Goal: Transaction & Acquisition: Purchase product/service

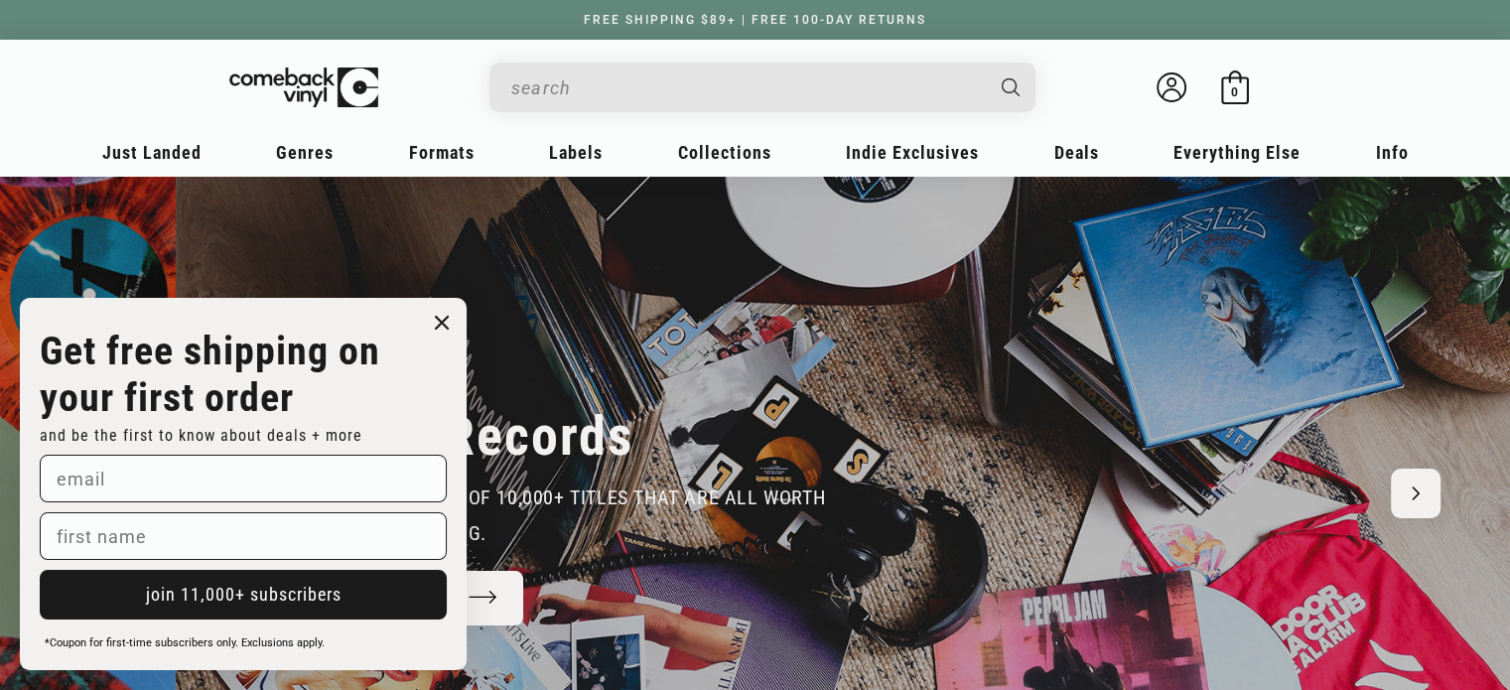
scroll to position [0, 3019]
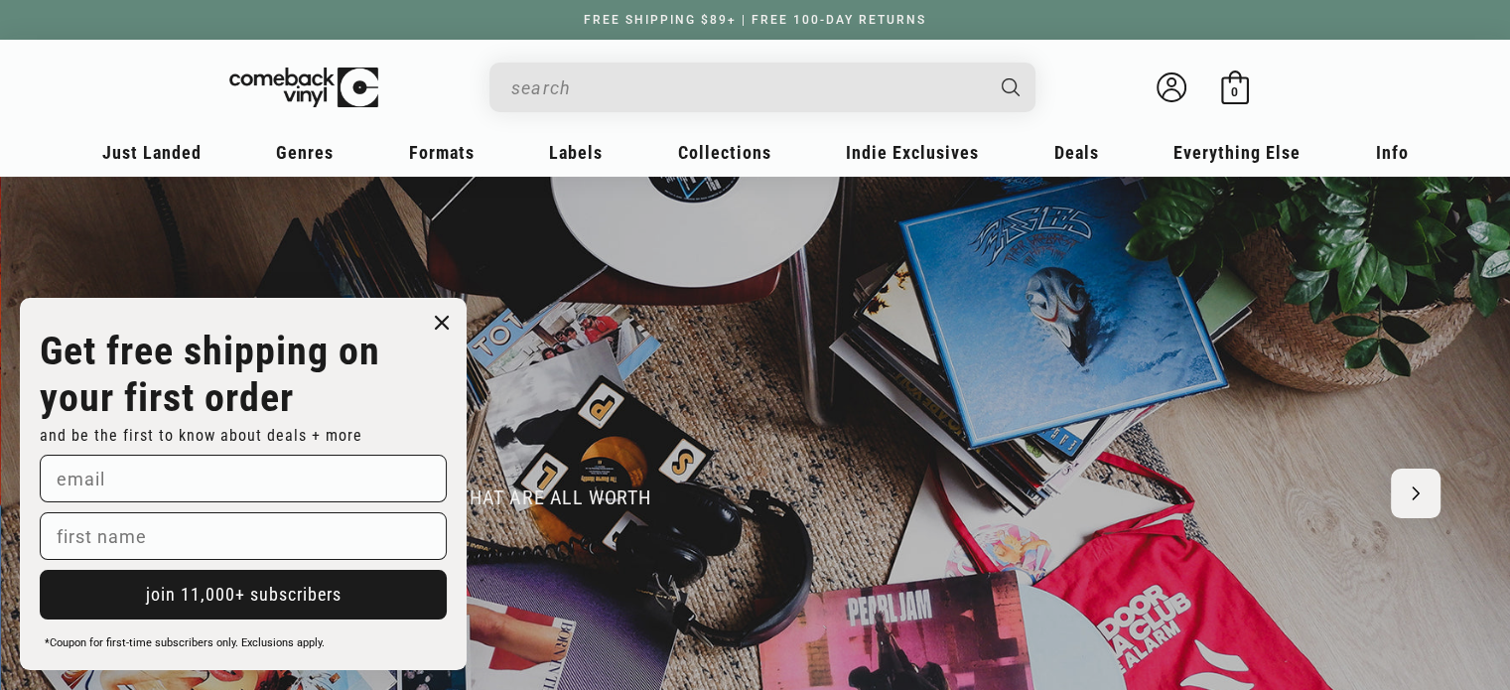
click at [588, 79] on input "When autocomplete results are available use up and down arrows to review and en…" at bounding box center [746, 88] width 471 height 41
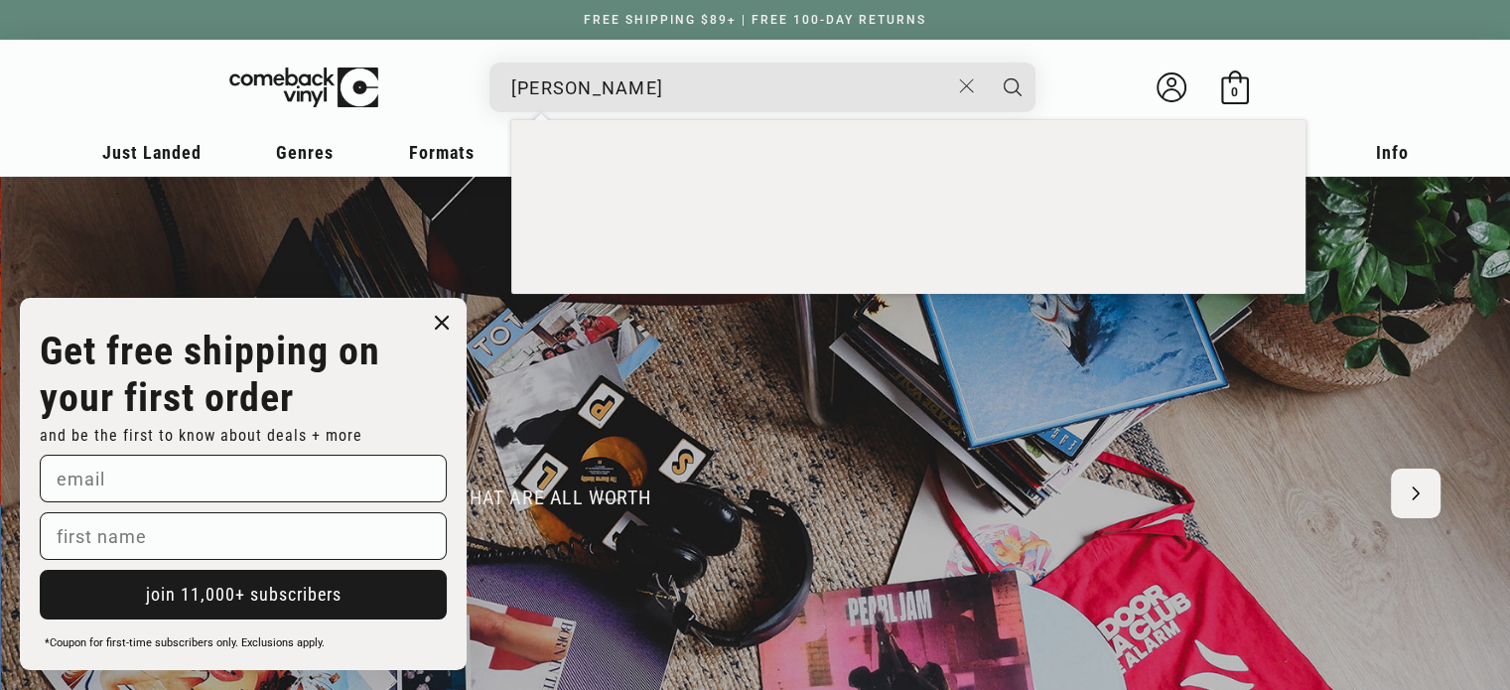
type input "[PERSON_NAME]"
click at [988, 63] on button "Search" at bounding box center [1013, 88] width 50 height 50
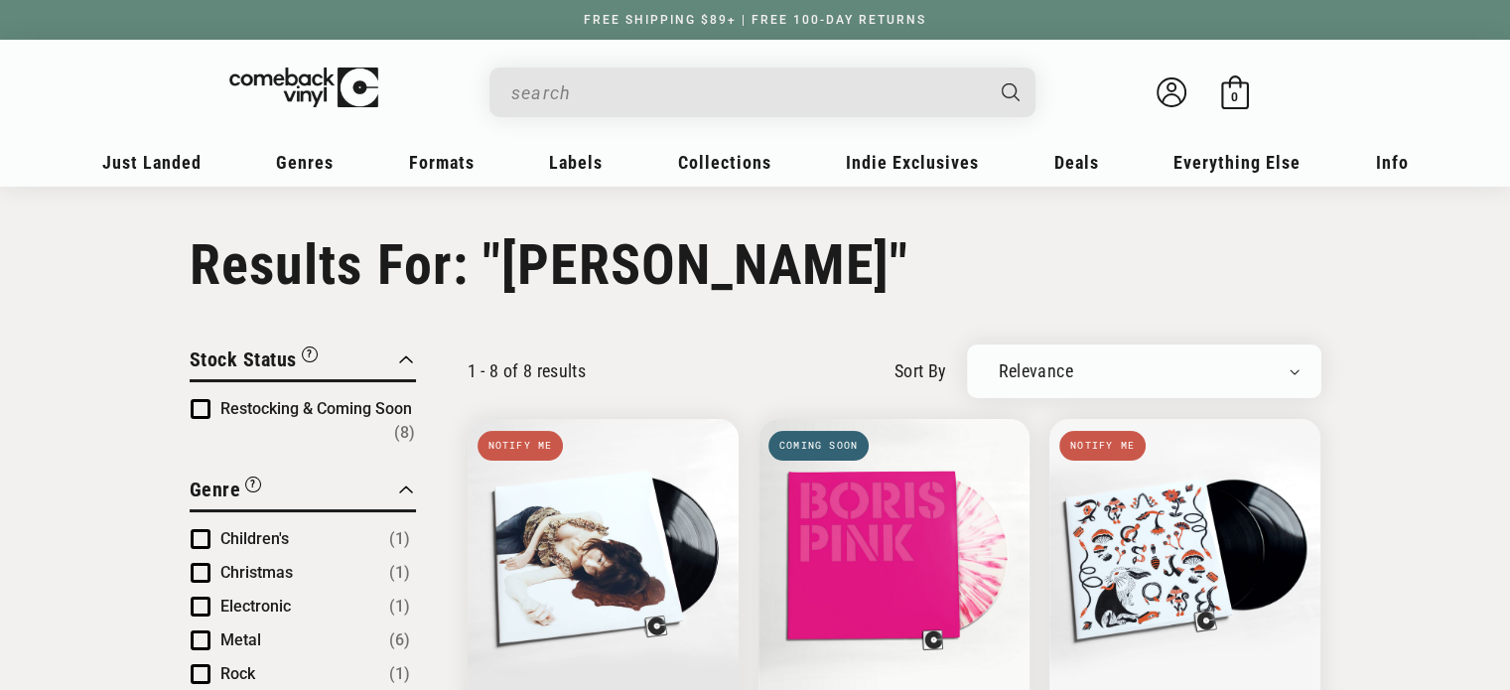
type input "[PERSON_NAME]"
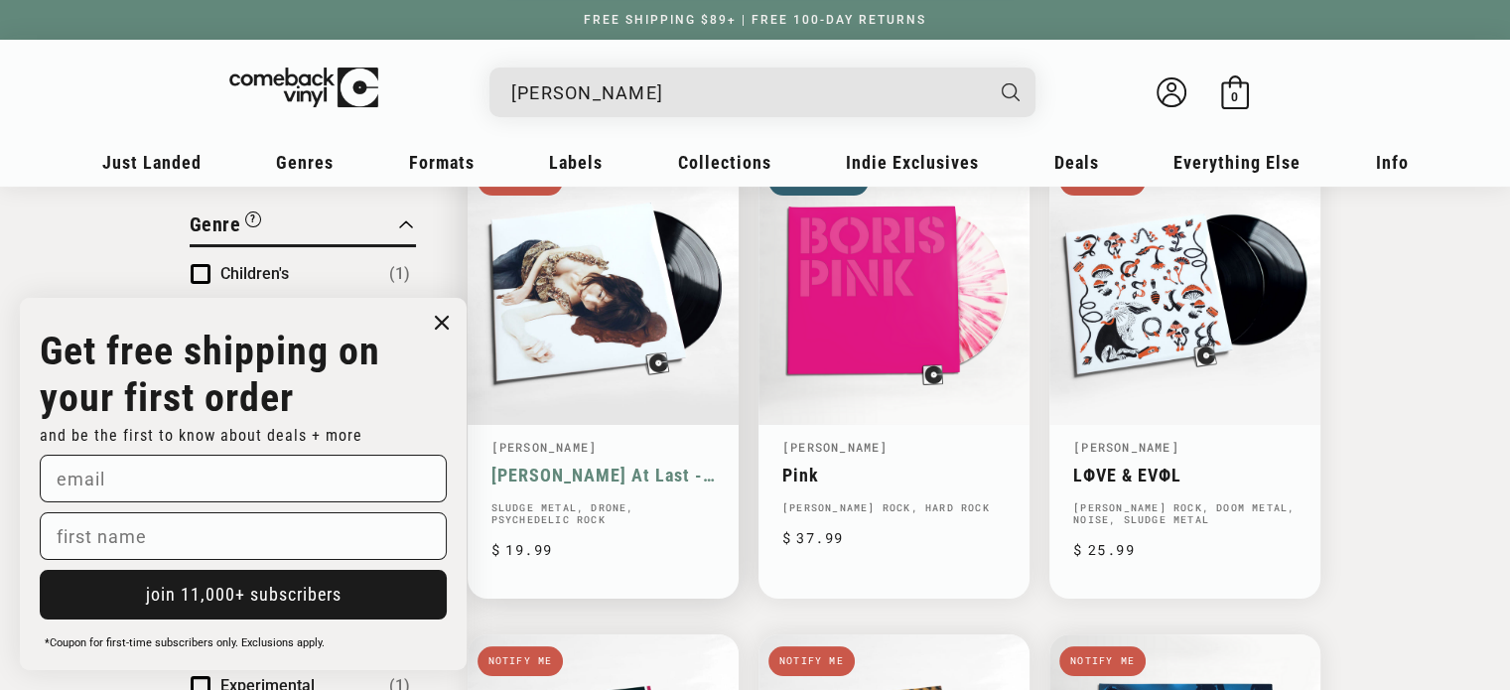
scroll to position [298, 0]
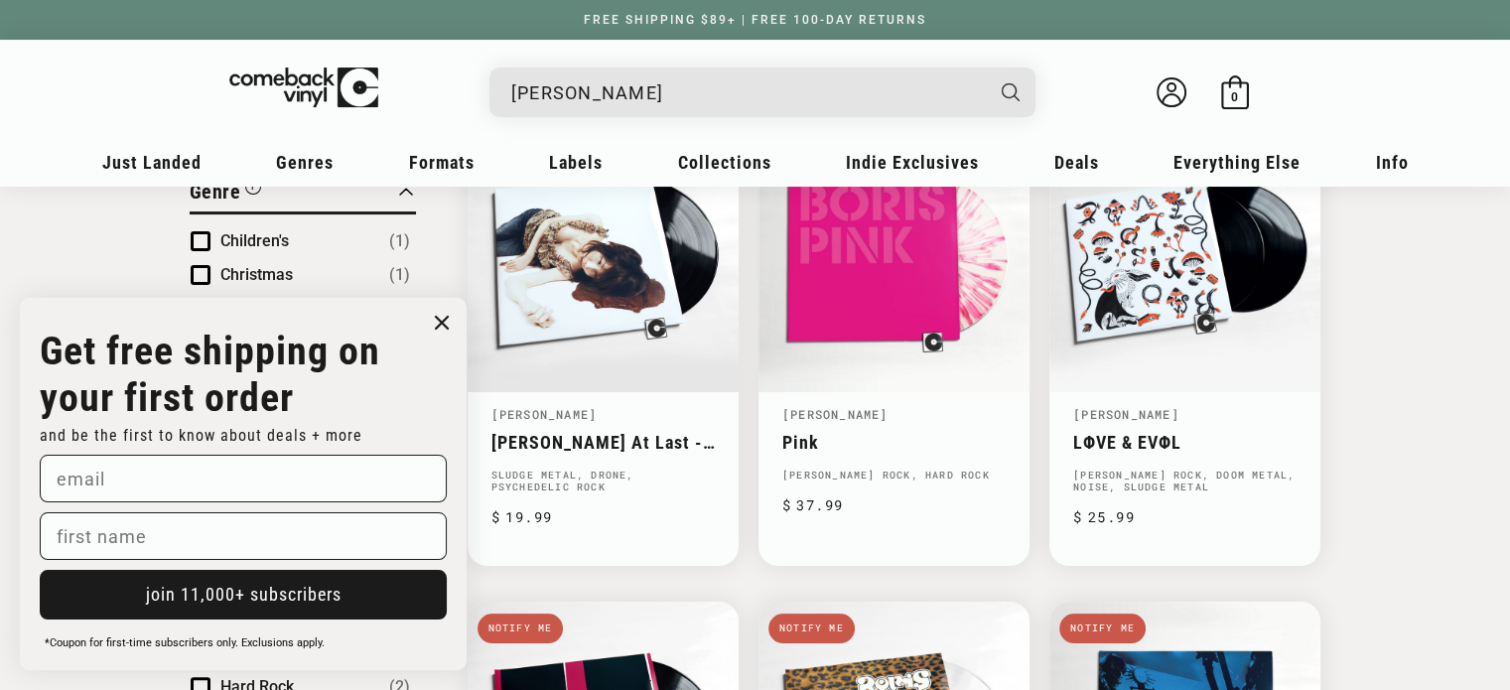
click at [441, 325] on circle "Close dialog" at bounding box center [442, 323] width 29 height 29
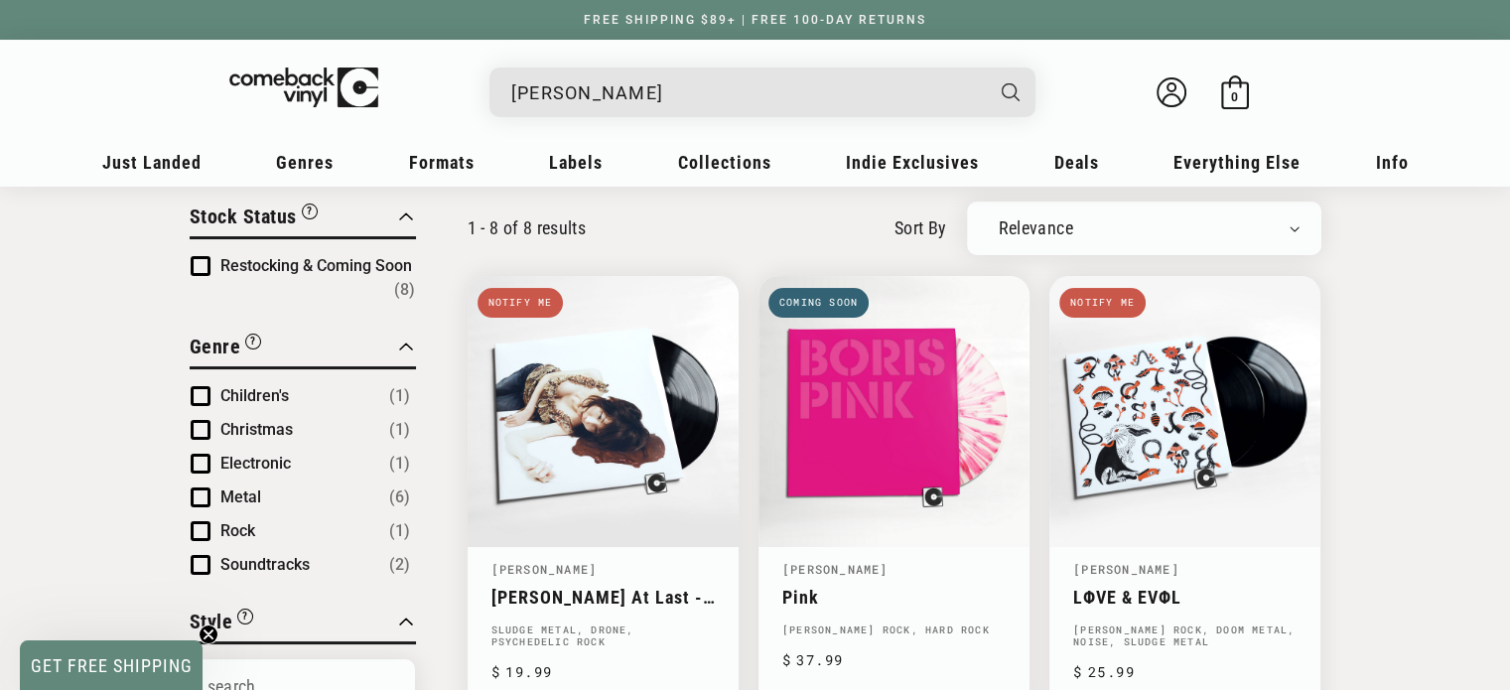
scroll to position [99, 0]
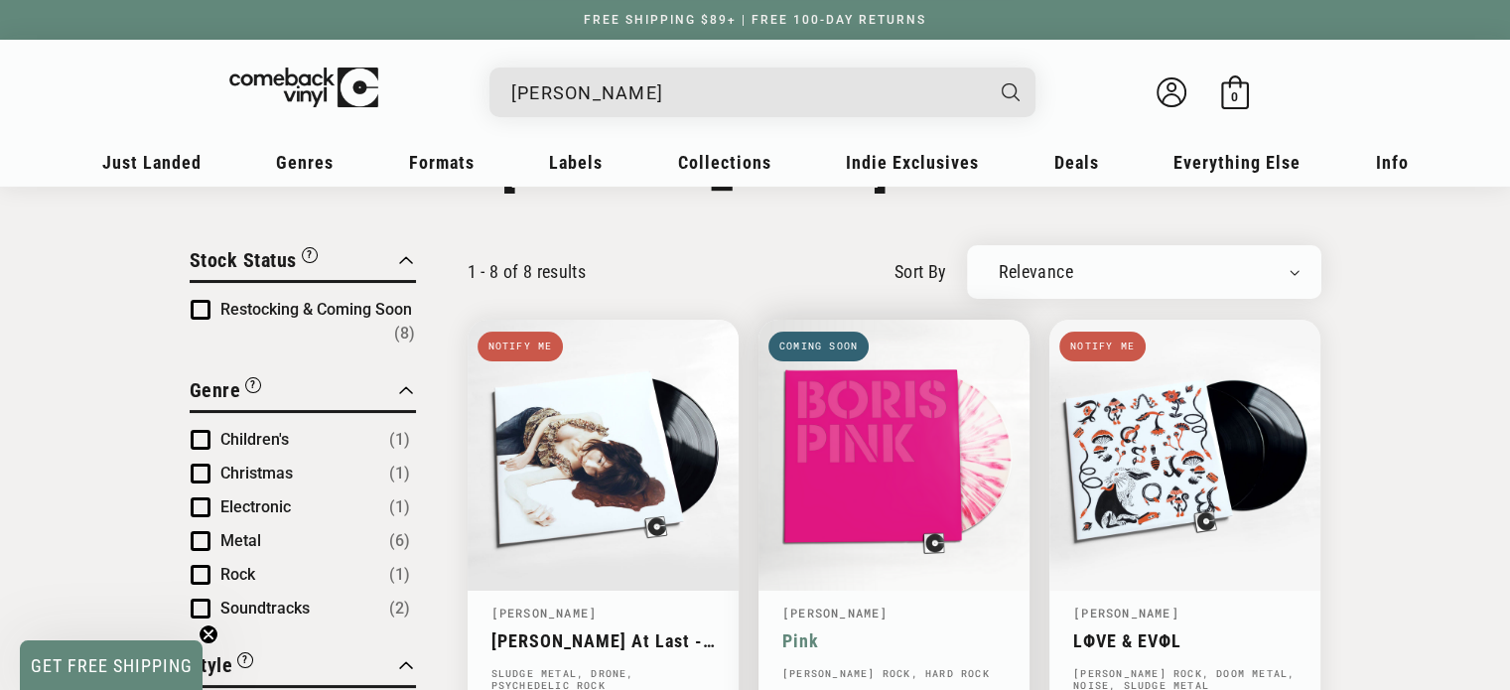
click at [900, 630] on link "Pink" at bounding box center [893, 640] width 223 height 21
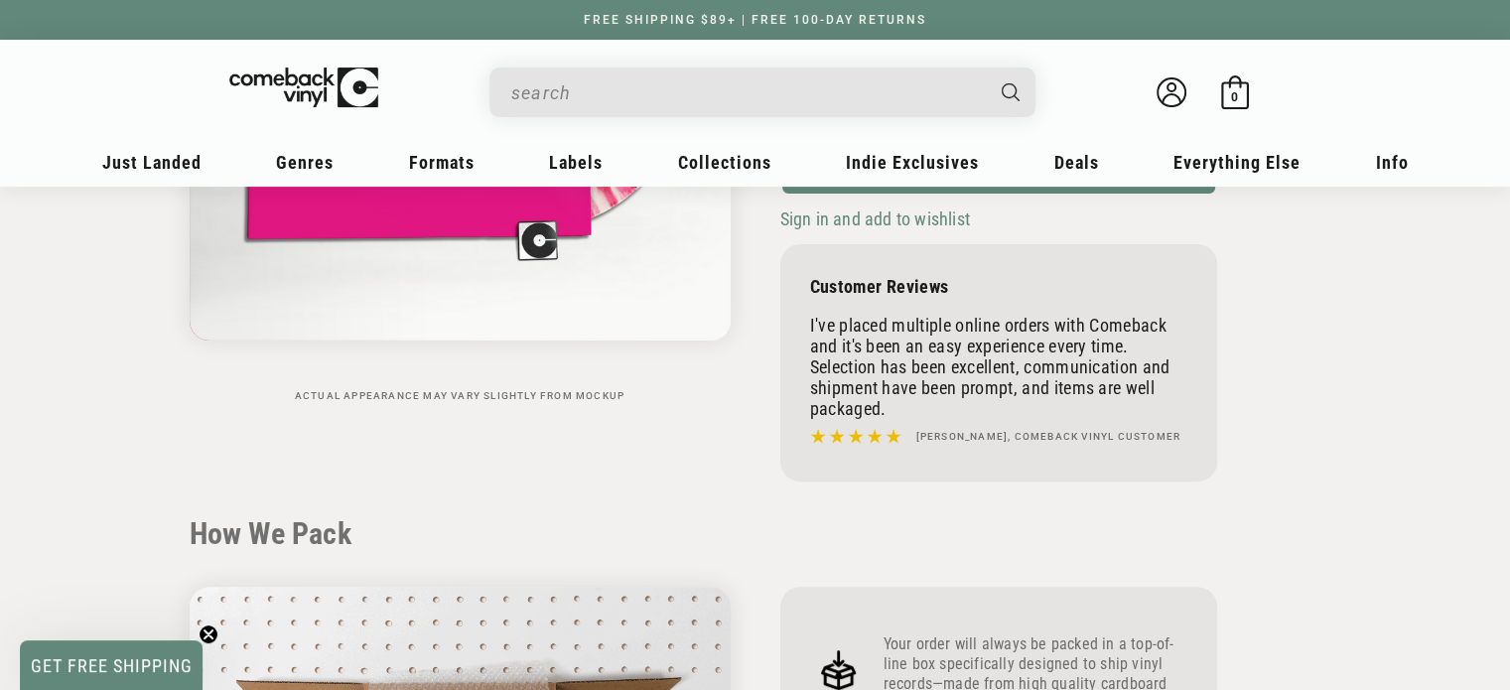
scroll to position [496, 0]
